Goal: Transaction & Acquisition: Purchase product/service

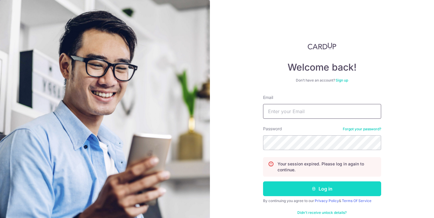
type input "nabil.sazali46@gmail.com"
click at [302, 188] on button "Log in" at bounding box center [322, 188] width 118 height 15
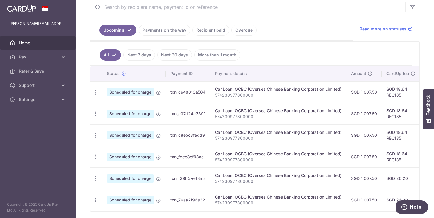
scroll to position [123, 0]
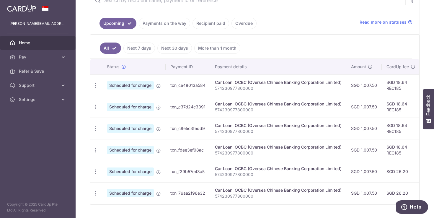
click at [168, 21] on link "Payments on the way" at bounding box center [164, 23] width 51 height 11
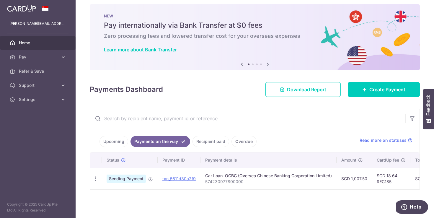
scroll to position [5, 0]
click at [203, 142] on link "Recipient paid" at bounding box center [211, 141] width 37 height 11
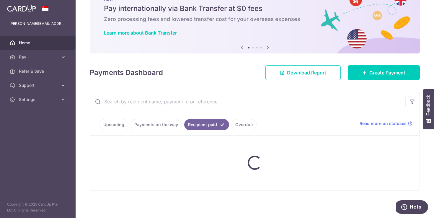
scroll to position [123, 0]
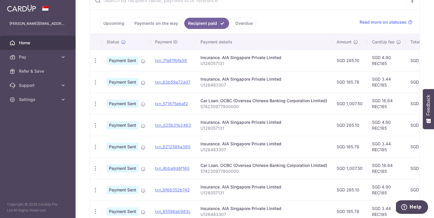
click at [245, 23] on link "Overdue" at bounding box center [244, 23] width 25 height 11
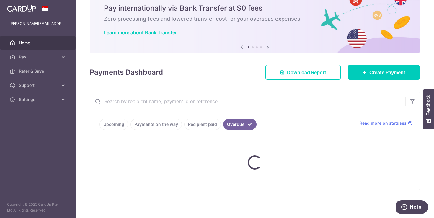
scroll to position [45, 0]
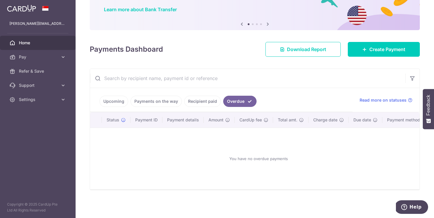
click at [116, 100] on link "Upcoming" at bounding box center [114, 101] width 29 height 11
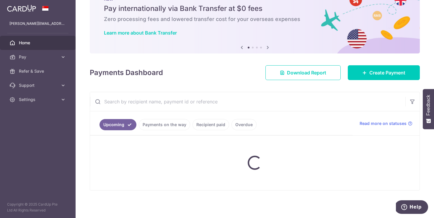
scroll to position [123, 0]
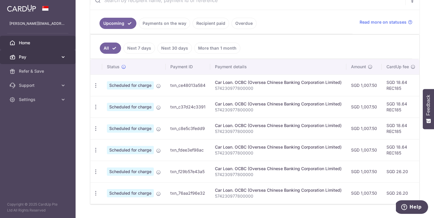
click at [55, 57] on span "Pay" at bounding box center [38, 57] width 39 height 6
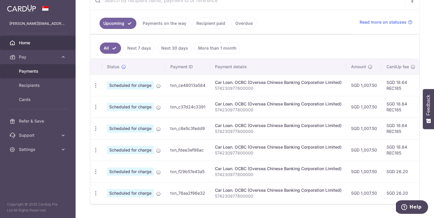
click at [50, 75] on link "Payments" at bounding box center [38, 71] width 76 height 14
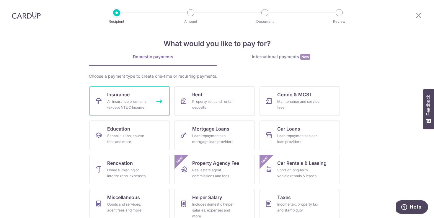
scroll to position [11, 0]
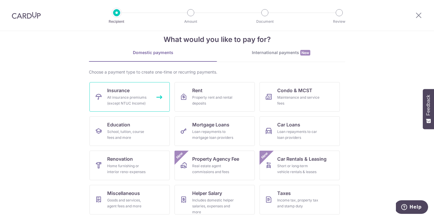
click at [118, 93] on span "Insurance" at bounding box center [118, 90] width 22 height 7
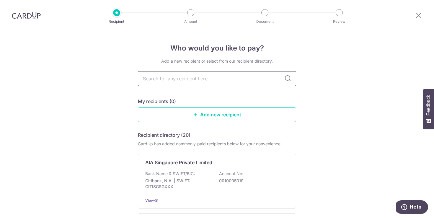
click at [187, 79] on input "text" at bounding box center [217, 78] width 158 height 15
type input "aia"
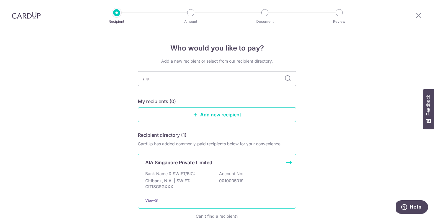
scroll to position [10, 0]
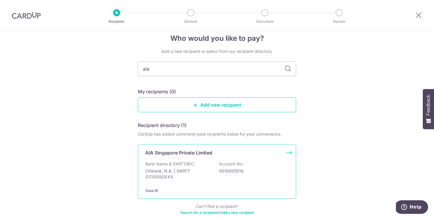
click at [189, 155] on p "AIA Singapore Private Limited" at bounding box center [178, 152] width 67 height 7
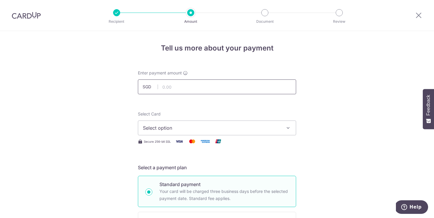
click at [183, 87] on input "text" at bounding box center [217, 86] width 158 height 15
